Goal: Find contact information: Find contact information

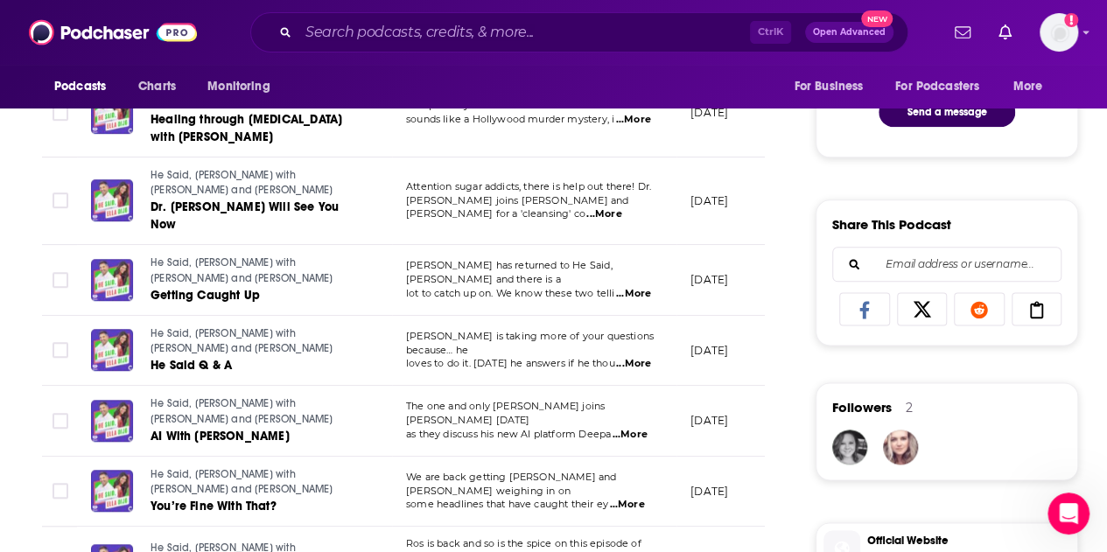
click at [373, 48] on div "Ctrl K Open Advanced New" at bounding box center [579, 32] width 658 height 40
click at [386, 35] on input "Search podcasts, credits, & more..." at bounding box center [525, 32] width 452 height 28
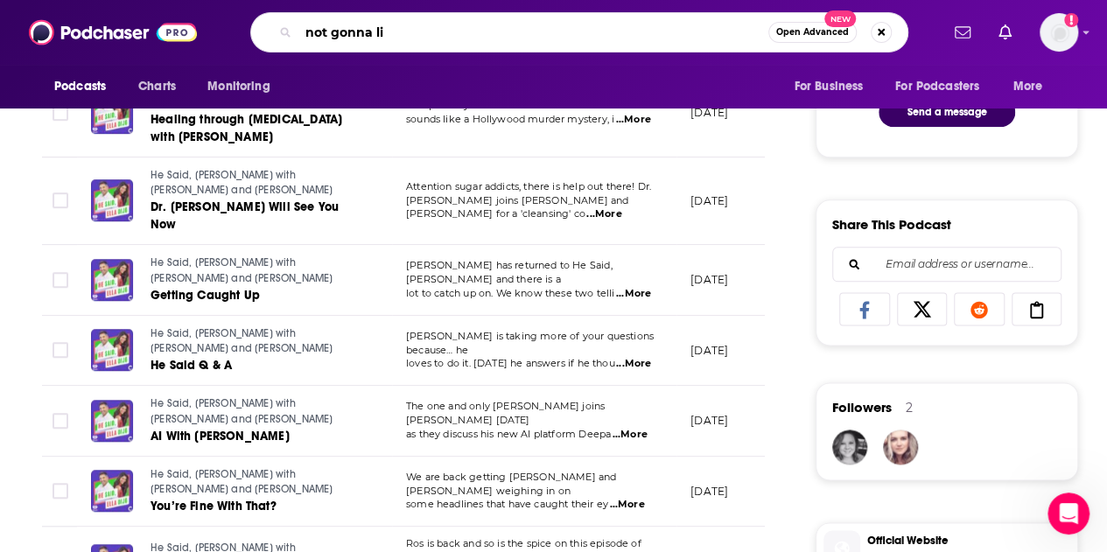
type input "not gonna lie"
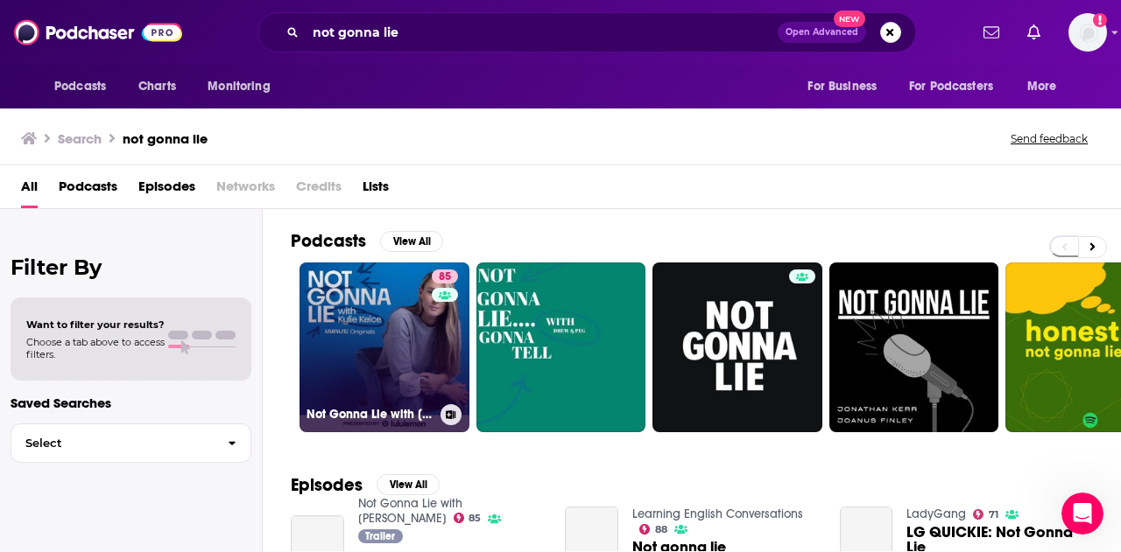
click at [355, 306] on link "85 Not Gonna Lie with [PERSON_NAME]" at bounding box center [384, 348] width 170 height 170
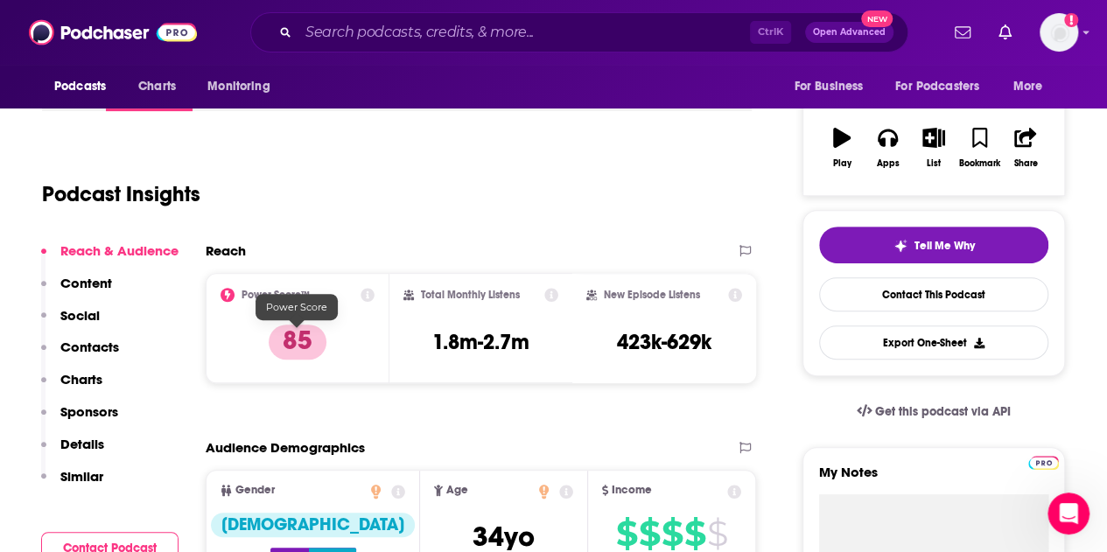
scroll to position [88, 0]
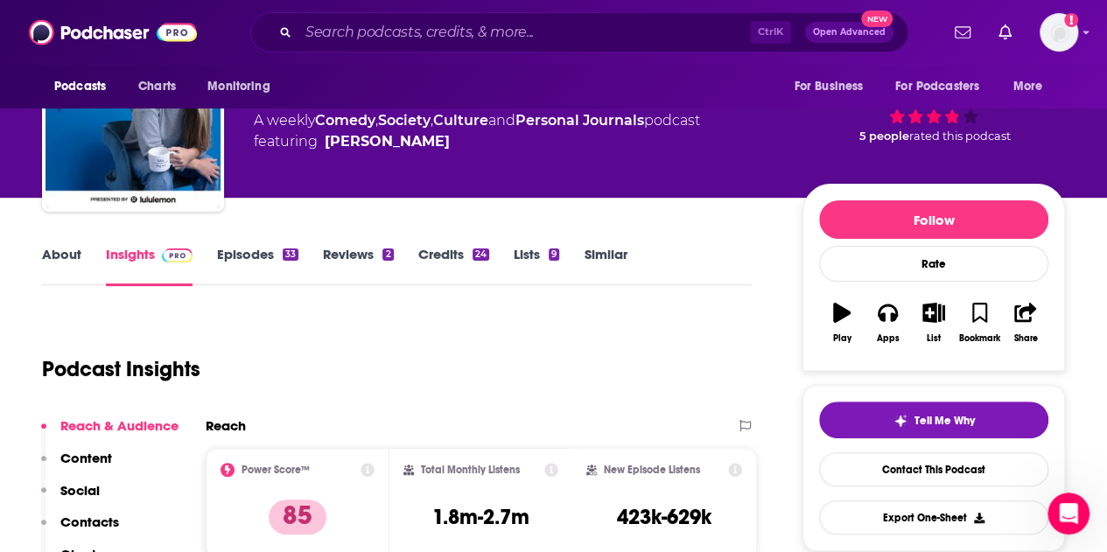
click at [458, 250] on link "Credits 24" at bounding box center [453, 266] width 71 height 40
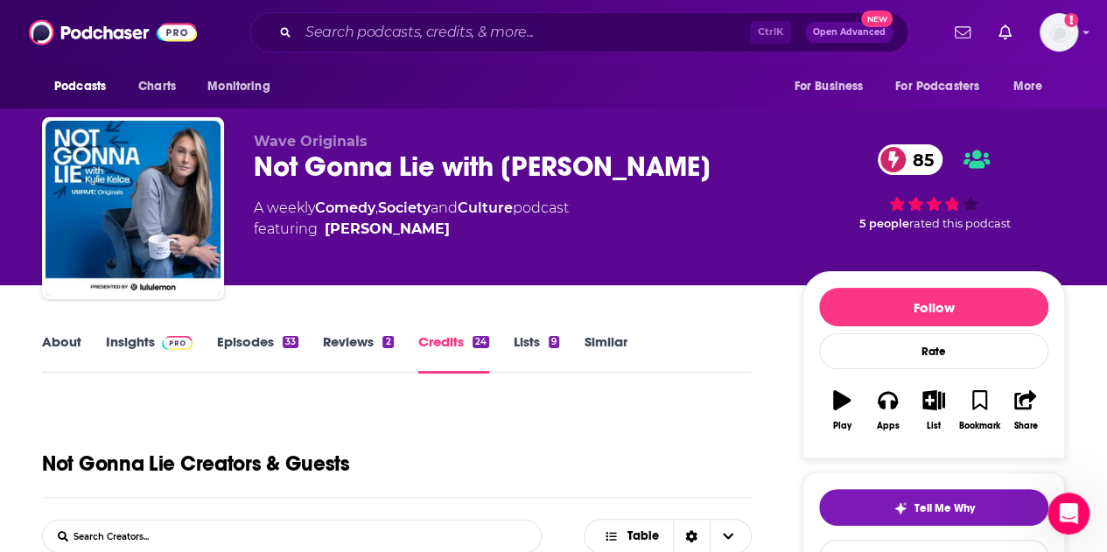
click at [64, 341] on link "About" at bounding box center [61, 354] width 39 height 40
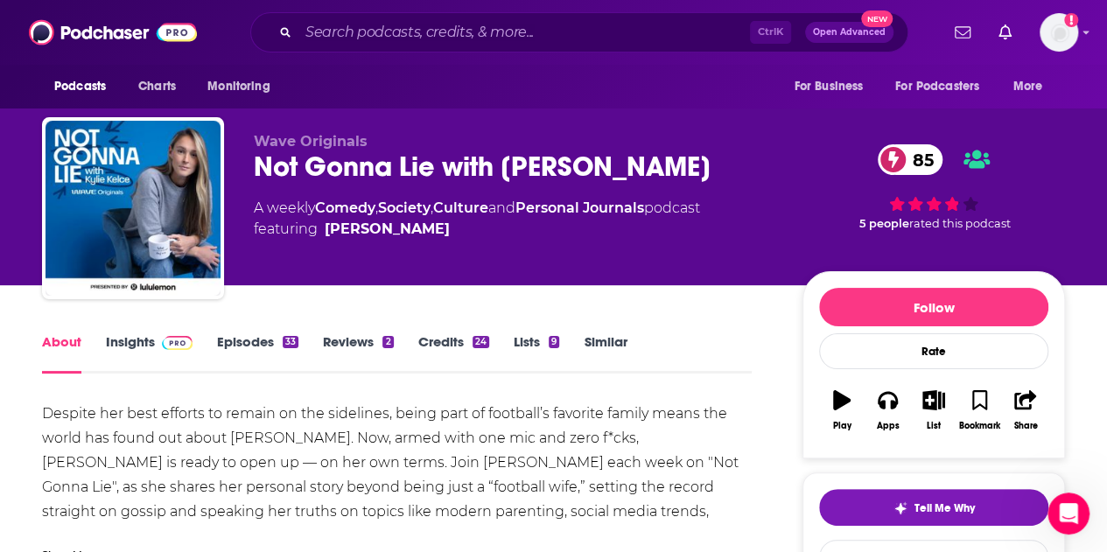
click at [135, 332] on div "About Insights Episodes 33 Reviews 2 Credits 24 Lists 9 Similar" at bounding box center [397, 352] width 710 height 43
click at [140, 345] on link "Insights" at bounding box center [149, 354] width 87 height 40
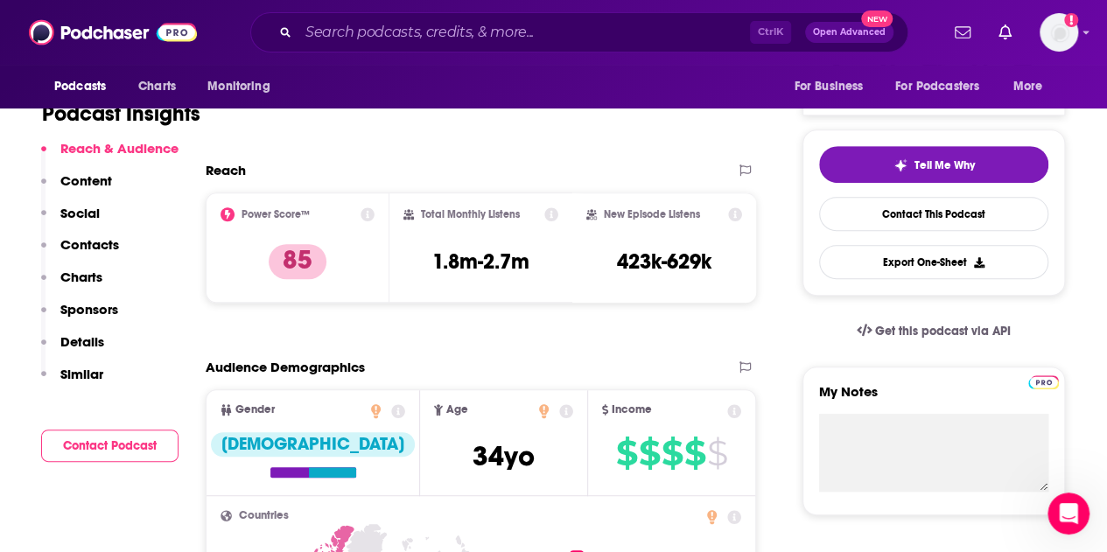
scroll to position [350, 0]
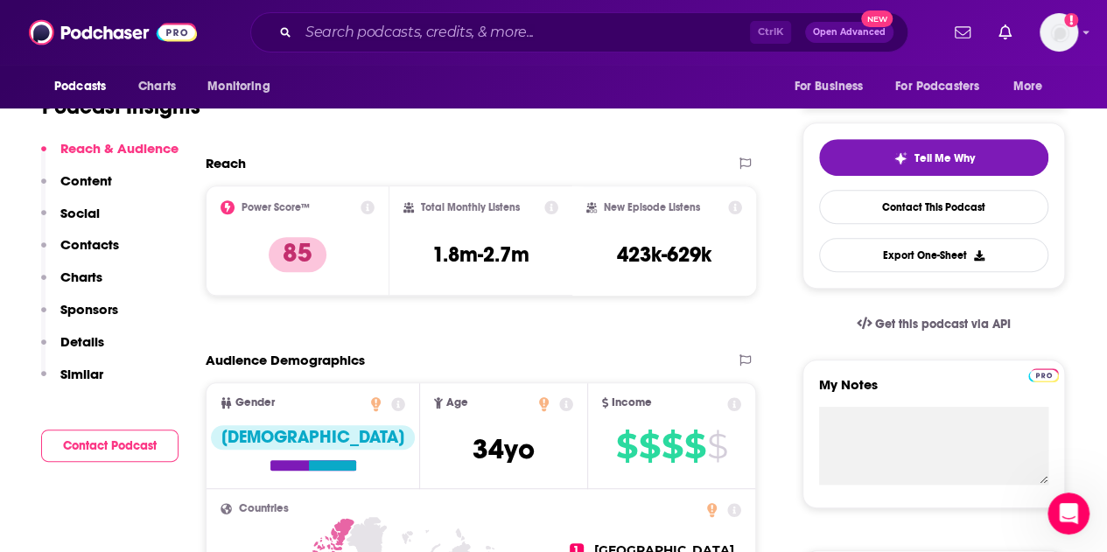
click at [83, 248] on p "Contacts" at bounding box center [89, 244] width 59 height 17
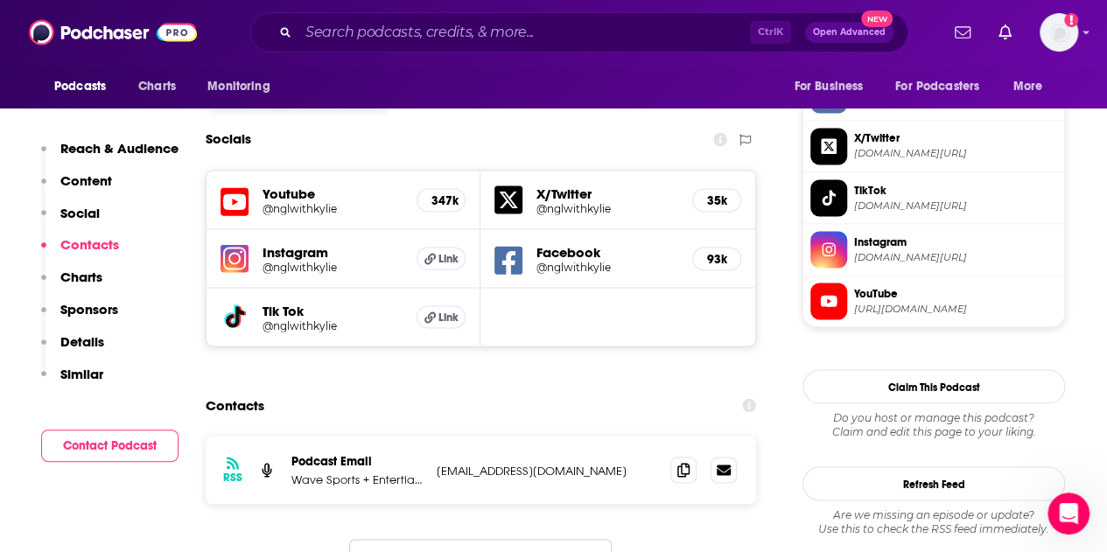
scroll to position [1535, 0]
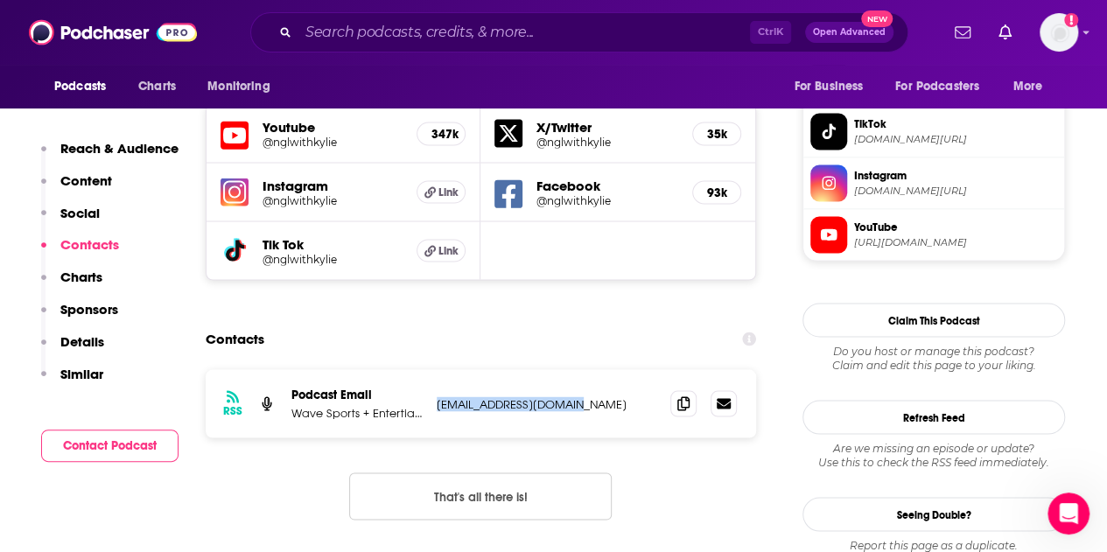
drag, startPoint x: 564, startPoint y: 320, endPoint x: 432, endPoint y: 325, distance: 132.3
click at [432, 369] on div "RSS Podcast Email Wave Sports + Entertianment [EMAIL_ADDRESS][DOMAIN_NAME] [EMA…" at bounding box center [481, 403] width 551 height 68
copy p "[EMAIL_ADDRESS][DOMAIN_NAME]"
